Goal: Navigation & Orientation: Find specific page/section

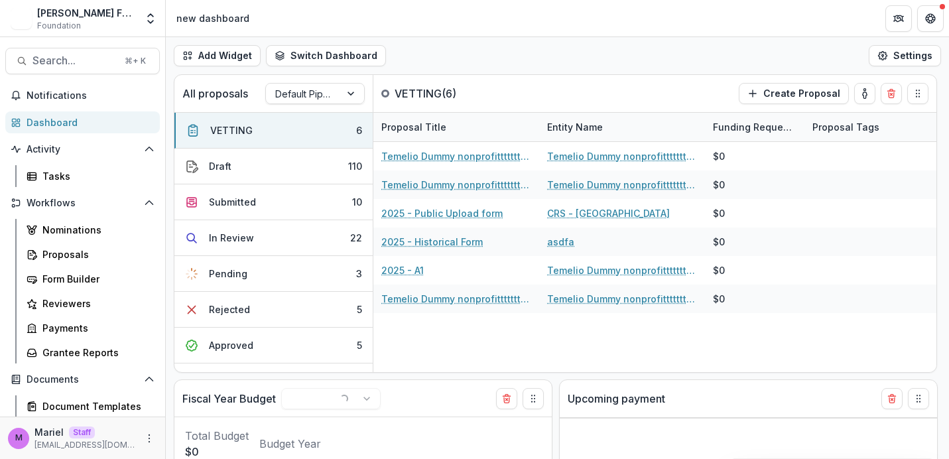
select select "******"
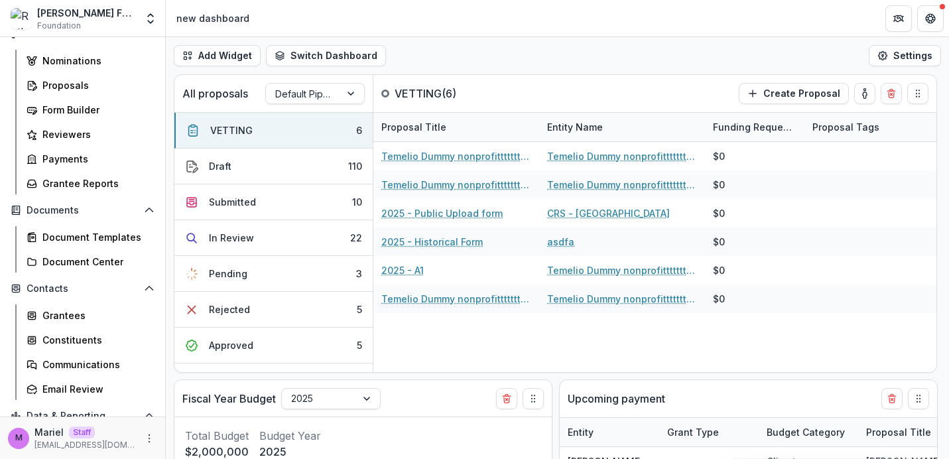
scroll to position [170, 0]
click at [90, 255] on div "Document Center" at bounding box center [95, 261] width 107 height 14
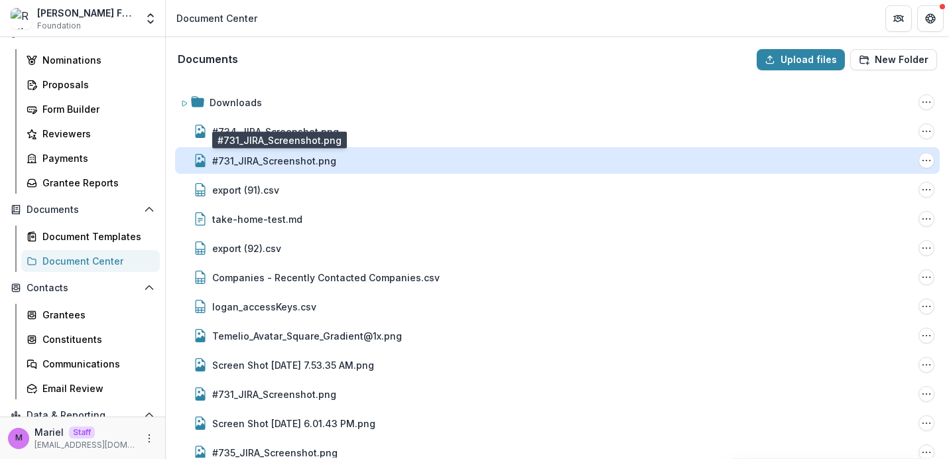
click at [301, 166] on div "#731_JIRA_Screenshot.png" at bounding box center [274, 161] width 124 height 14
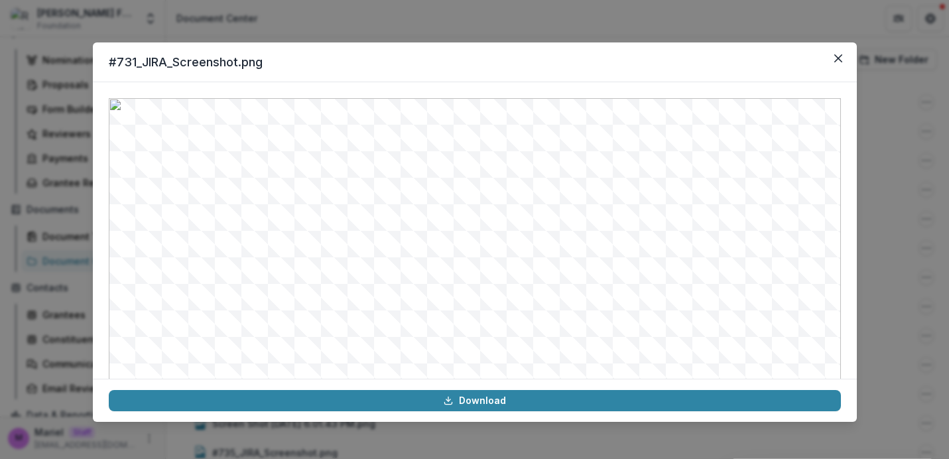
click at [229, 64] on header "#731_JIRA_Screenshot.png" at bounding box center [475, 62] width 764 height 40
click at [834, 56] on icon "Close" at bounding box center [838, 58] width 8 height 8
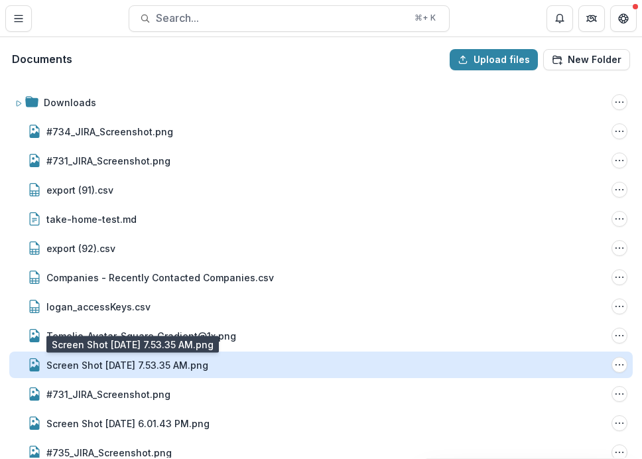
click at [109, 364] on div "Screen Shot [DATE] 7.53.35 AM.png" at bounding box center [127, 365] width 162 height 14
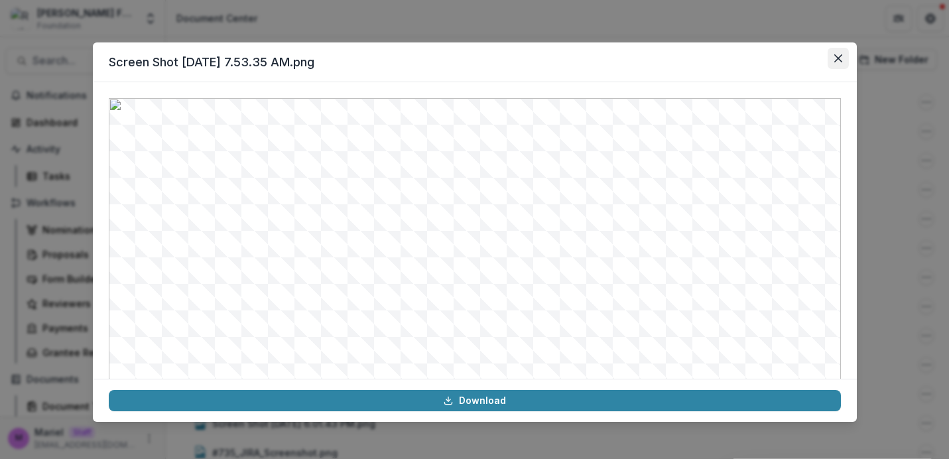
click at [834, 60] on icon "Close" at bounding box center [838, 58] width 8 height 8
